Goal: Obtain resource: Download file/media

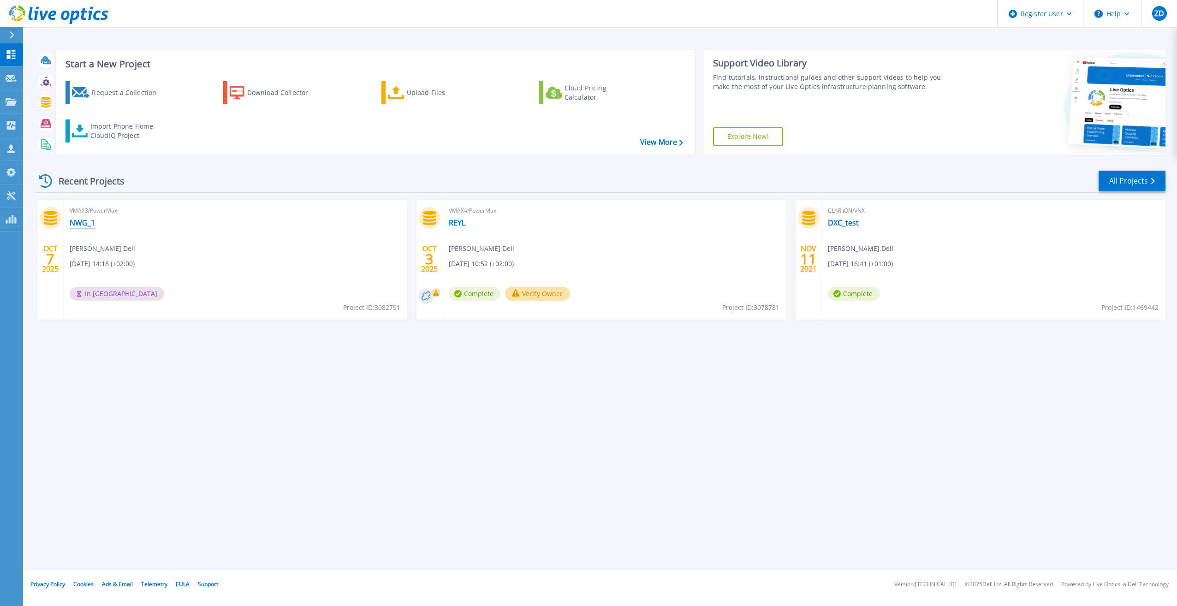
click at [87, 226] on link "NWG_1" at bounding box center [82, 222] width 25 height 9
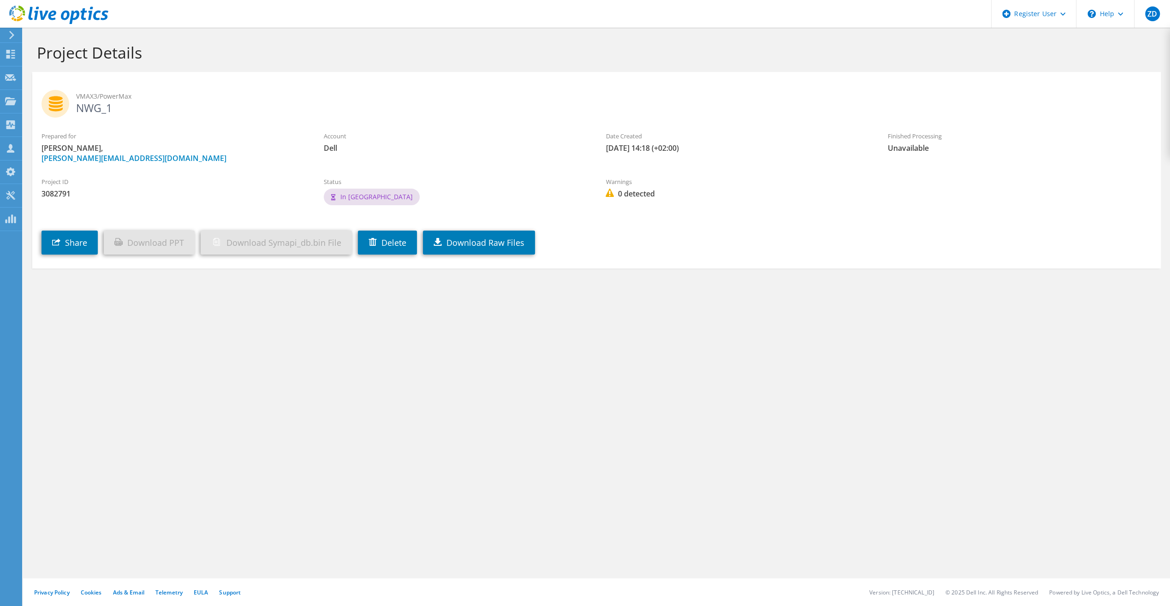
click at [741, 132] on label "Date Created" at bounding box center [738, 135] width 264 height 9
click at [965, 465] on div "Project Details VMAX3/PowerMax NWG_1 Prepared for [PERSON_NAME], [PERSON_NAME][…" at bounding box center [596, 317] width 1147 height 578
drag, startPoint x: 255, startPoint y: 374, endPoint x: 170, endPoint y: 300, distance: 112.5
click at [255, 374] on div "Project Details VMAX3/PowerMax NWG_1 Prepared for [PERSON_NAME], [PERSON_NAME][…" at bounding box center [596, 317] width 1147 height 578
click at [13, 36] on use at bounding box center [11, 35] width 5 height 8
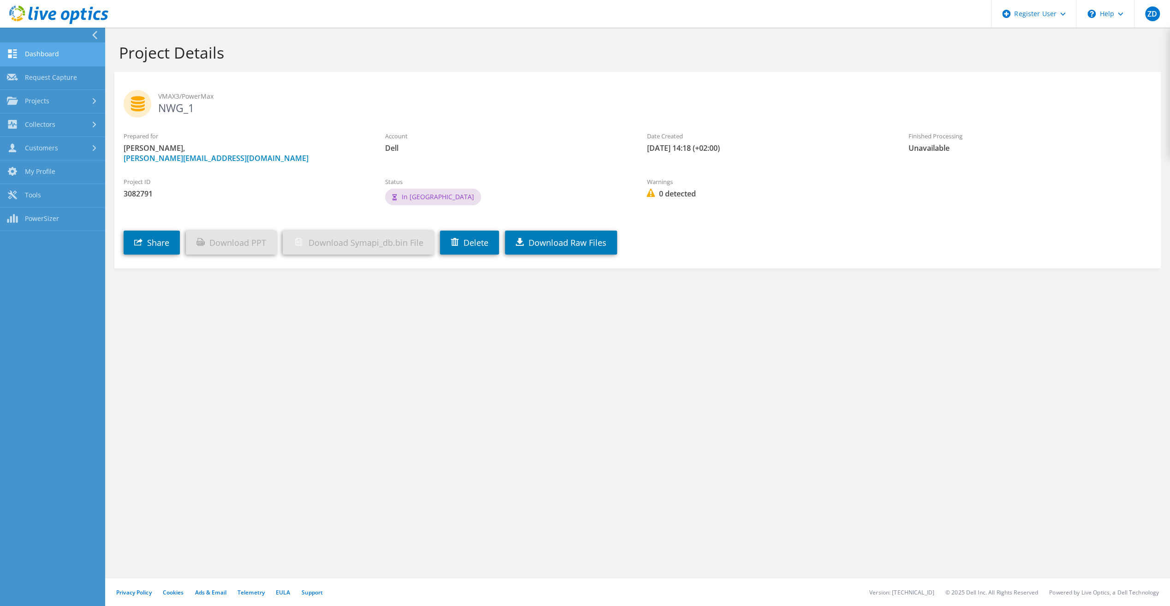
click at [45, 54] on link "Dashboard" at bounding box center [52, 55] width 105 height 24
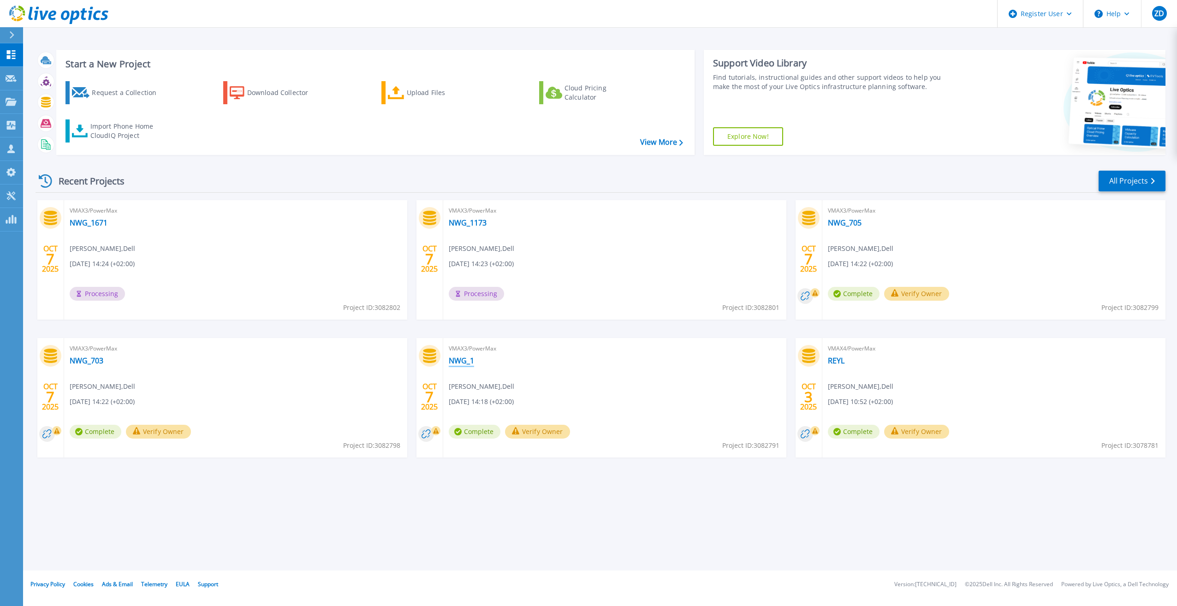
click at [467, 359] on link "NWG_1" at bounding box center [461, 360] width 25 height 9
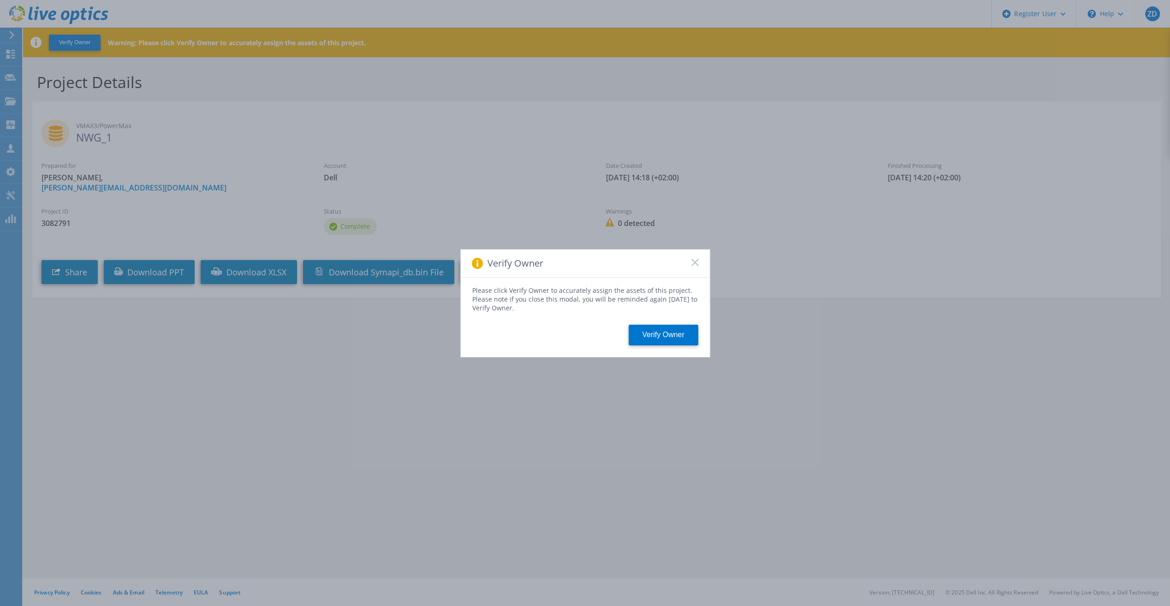
click at [698, 262] on icon at bounding box center [694, 262] width 7 height 7
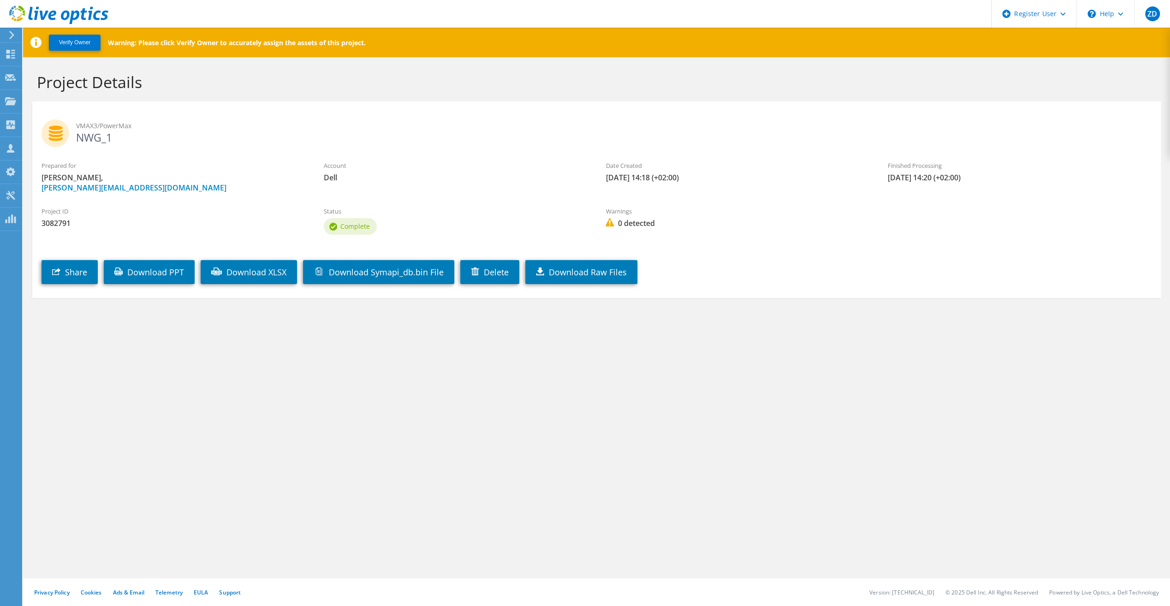
drag, startPoint x: 483, startPoint y: 428, endPoint x: 631, endPoint y: 363, distance: 160.9
click at [483, 428] on div "Verify Owner Warning: Please click Verify Owner to accurately assign the assets…" at bounding box center [596, 317] width 1147 height 578
click at [256, 269] on link "Download XLSX" at bounding box center [249, 272] width 96 height 24
click at [283, 418] on div "Verify Owner Warning: Please click Verify Owner to accurately assign the assets…" at bounding box center [596, 317] width 1147 height 578
click at [148, 273] on link "Download PPT" at bounding box center [149, 272] width 91 height 24
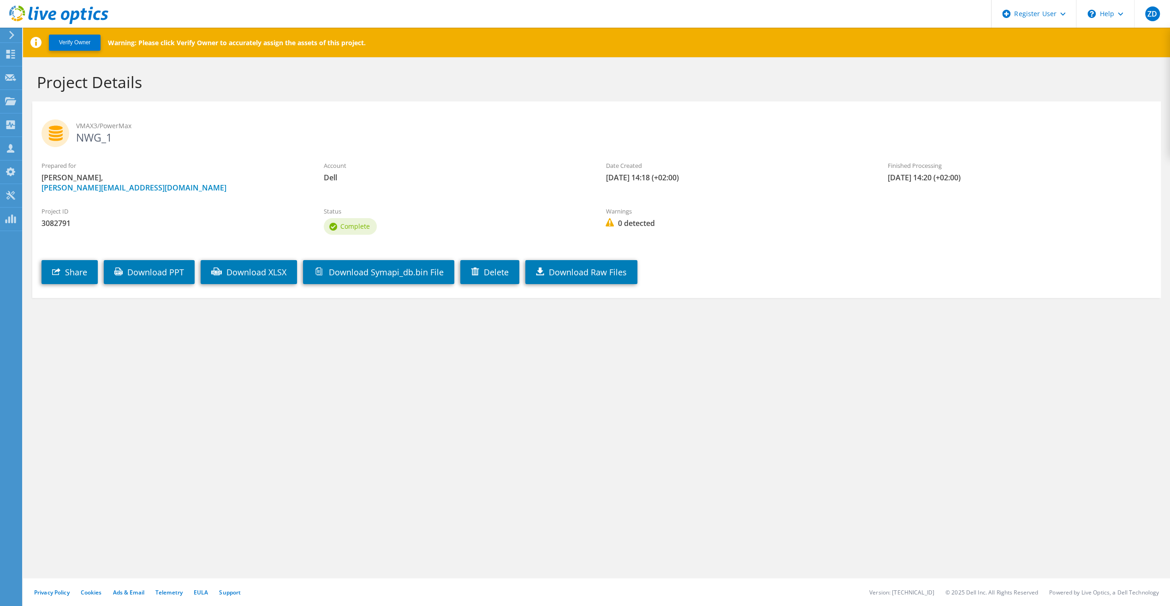
click at [314, 371] on div "Verify Owner Warning: Please click Verify Owner to accurately assign the assets…" at bounding box center [596, 317] width 1147 height 578
drag, startPoint x: 84, startPoint y: 391, endPoint x: 106, endPoint y: 337, distance: 57.7
click at [84, 391] on div "Verify Owner Warning: Please click Verify Owner to accurately assign the assets…" at bounding box center [596, 317] width 1147 height 578
